Goal: Task Accomplishment & Management: Use online tool/utility

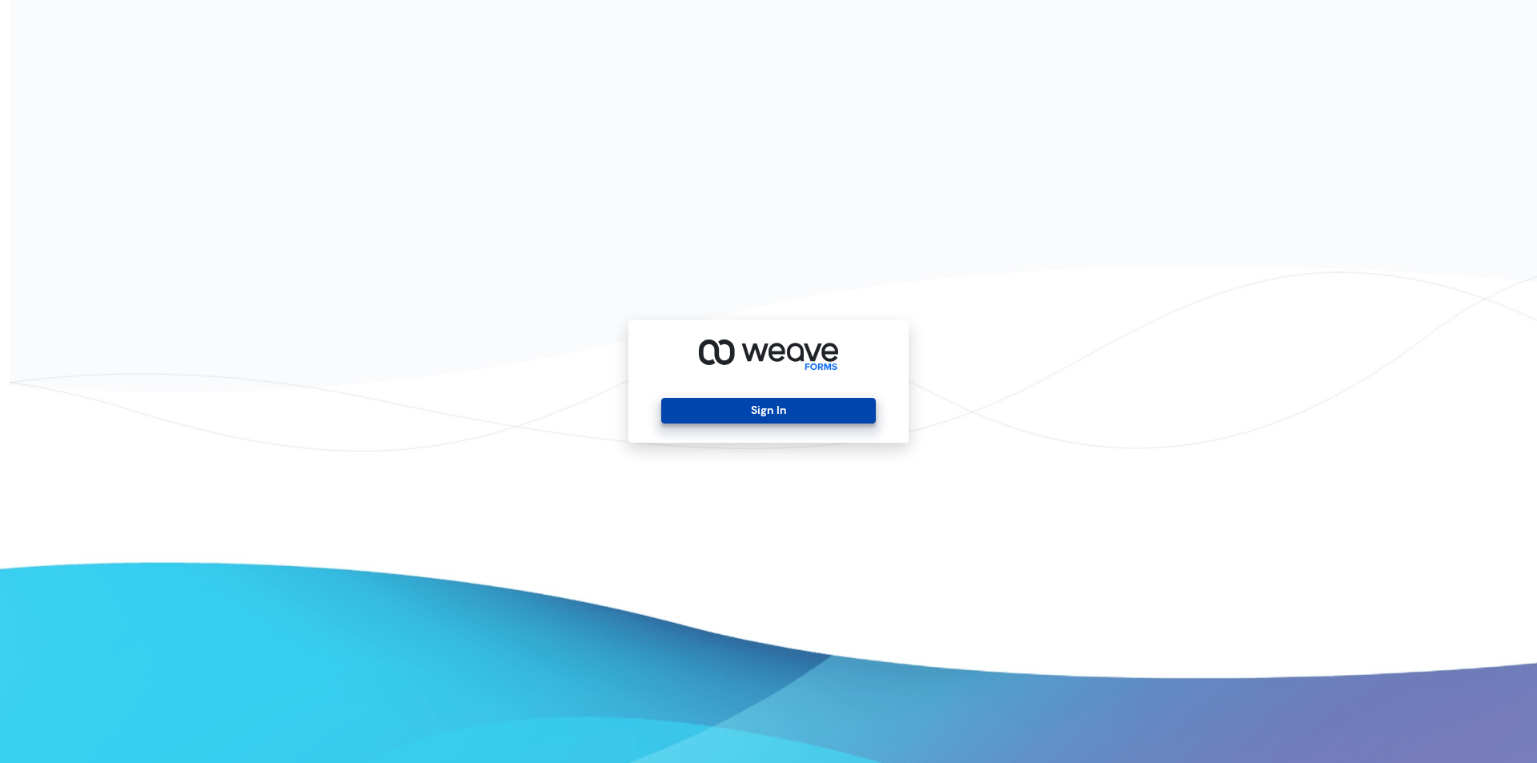
click at [718, 415] on button "Sign In" at bounding box center [768, 411] width 214 height 26
